Goal: Download file/media

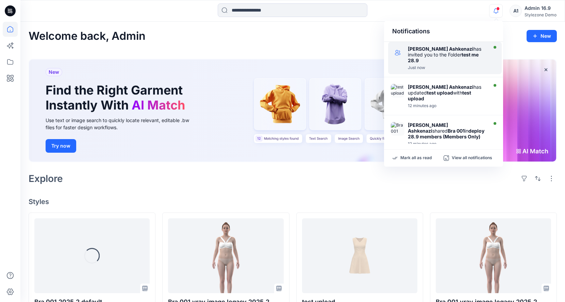
click at [465, 49] on div "Yael Waitz Ashkenazi has invited you to the Folder test me 28.9" at bounding box center [447, 54] width 78 height 17
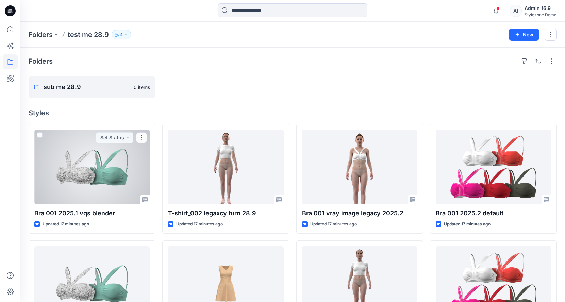
drag, startPoint x: 133, startPoint y: 171, endPoint x: 281, endPoint y: 169, distance: 148.0
click at [133, 171] on div at bounding box center [91, 167] width 115 height 75
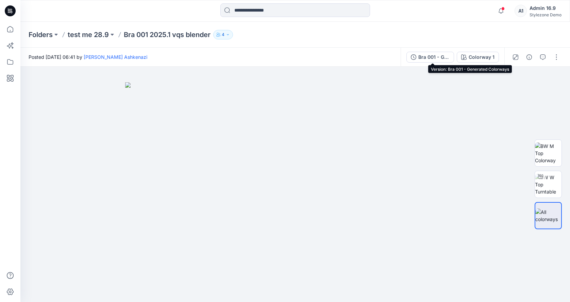
click at [442, 56] on div "Bra 001 - Generated Colorways" at bounding box center [433, 56] width 31 height 7
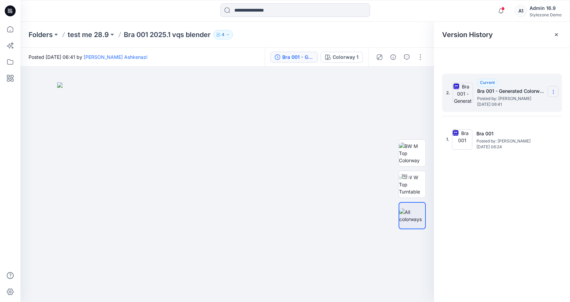
click at [554, 91] on icon at bounding box center [553, 91] width 5 height 5
click at [542, 106] on span "Download Source BW File" at bounding box center [518, 105] width 57 height 8
click at [422, 153] on img at bounding box center [412, 152] width 27 height 21
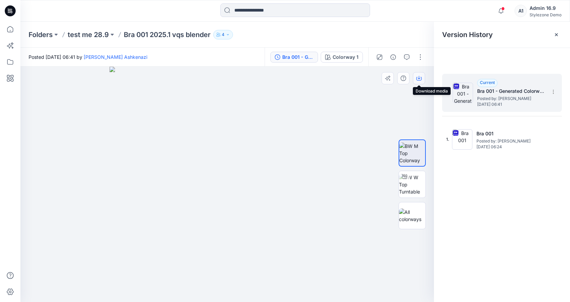
click at [417, 78] on icon "button" at bounding box center [418, 79] width 5 height 4
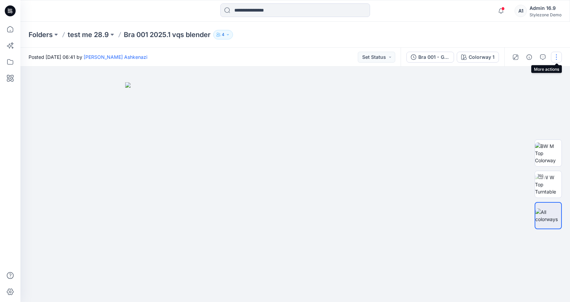
click at [556, 57] on button "button" at bounding box center [556, 57] width 11 height 11
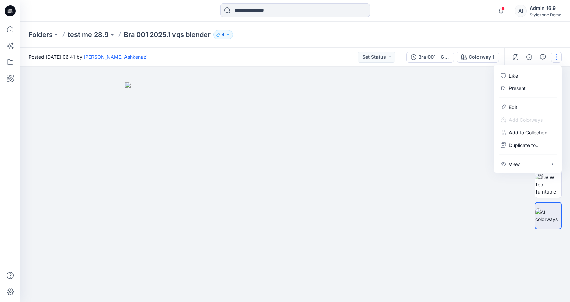
click at [438, 80] on div at bounding box center [295, 184] width 550 height 235
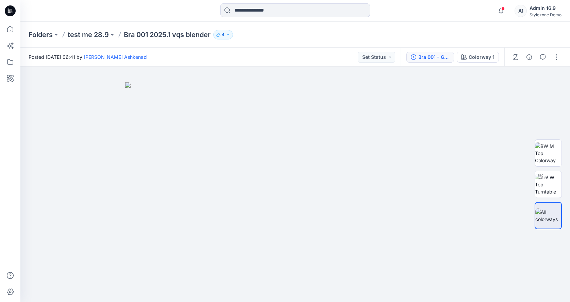
click at [435, 62] on button "Bra 001 - Generated Colorways" at bounding box center [430, 57] width 48 height 11
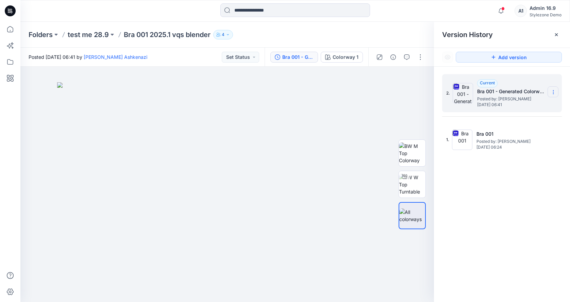
click at [553, 91] on icon at bounding box center [553, 91] width 5 height 5
click at [399, 116] on div at bounding box center [412, 184] width 27 height 152
click at [413, 142] on img at bounding box center [412, 152] width 27 height 21
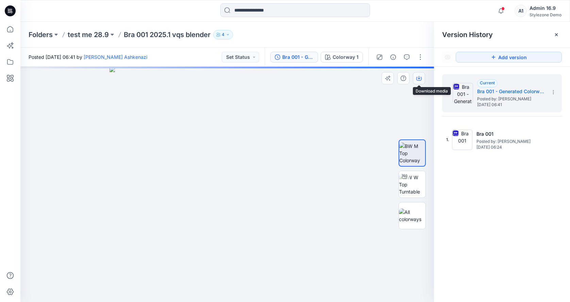
click at [421, 83] on button "button" at bounding box center [419, 78] width 12 height 12
